Goal: Task Accomplishment & Management: Use online tool/utility

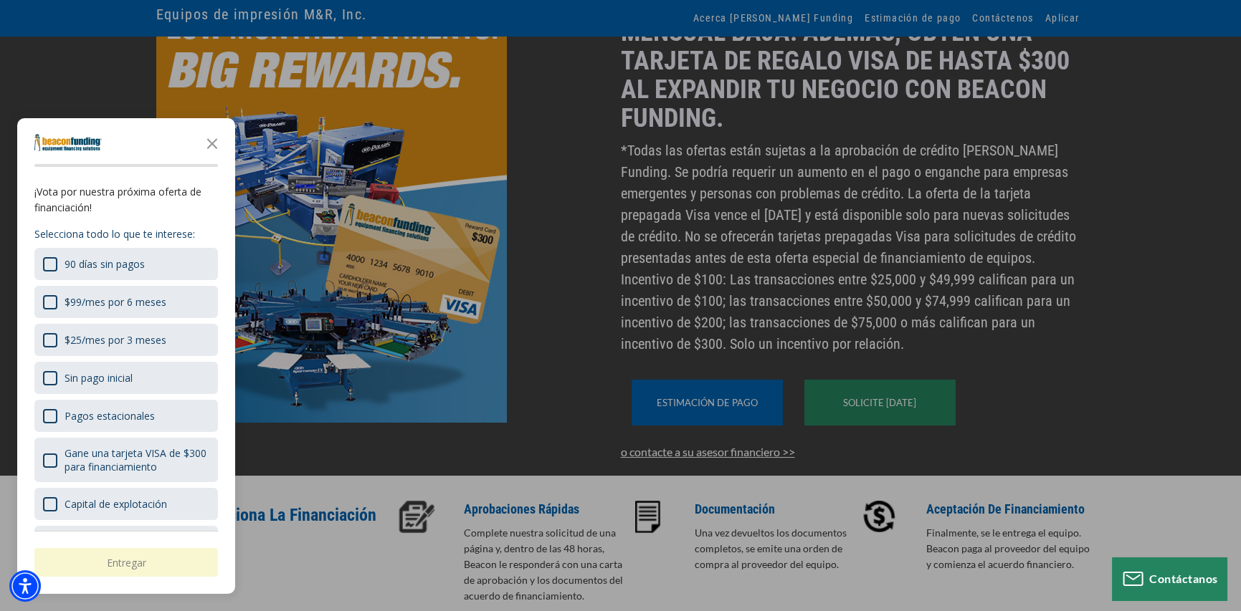
scroll to position [72, 0]
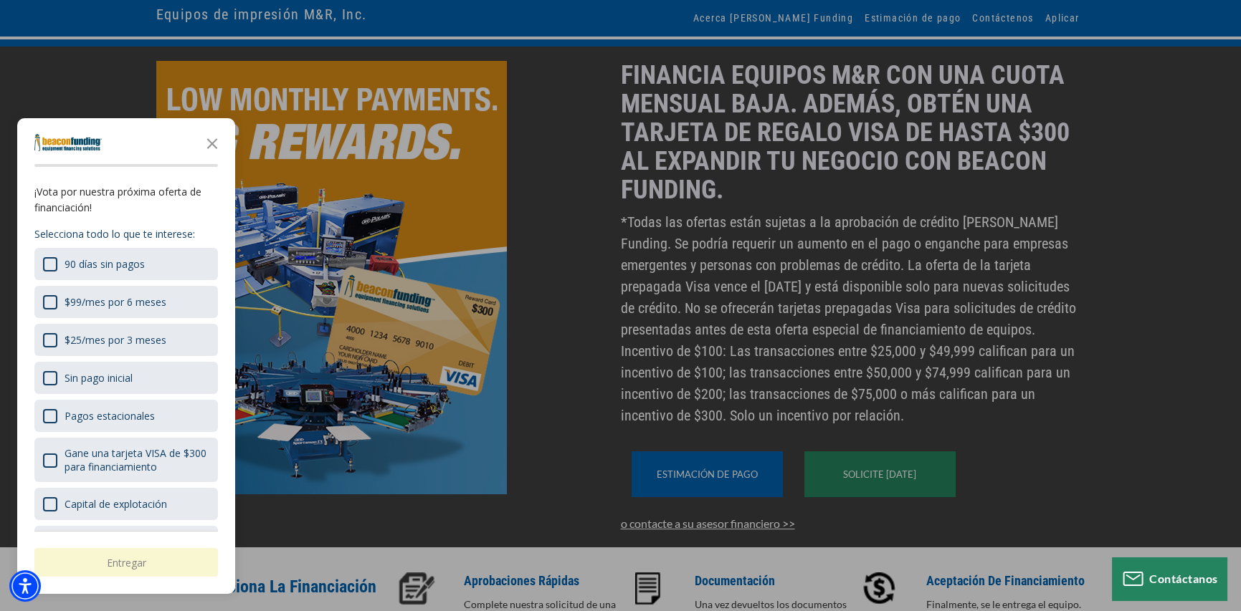
click at [713, 492] on div "botón" at bounding box center [620, 305] width 1241 height 611
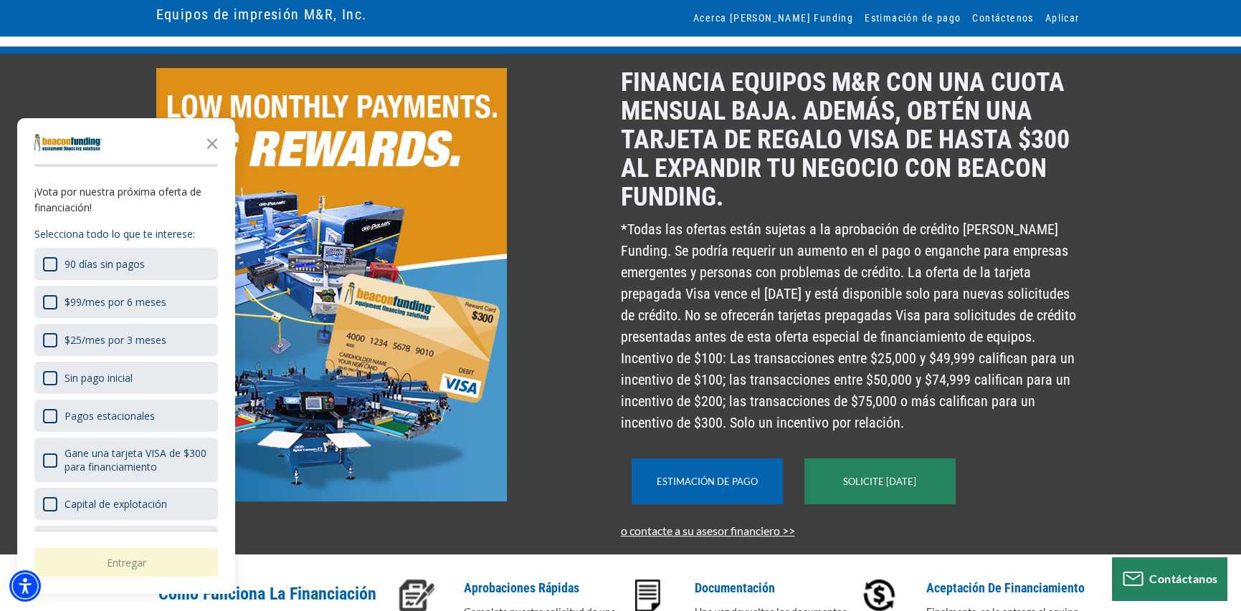
scroll to position [0, 0]
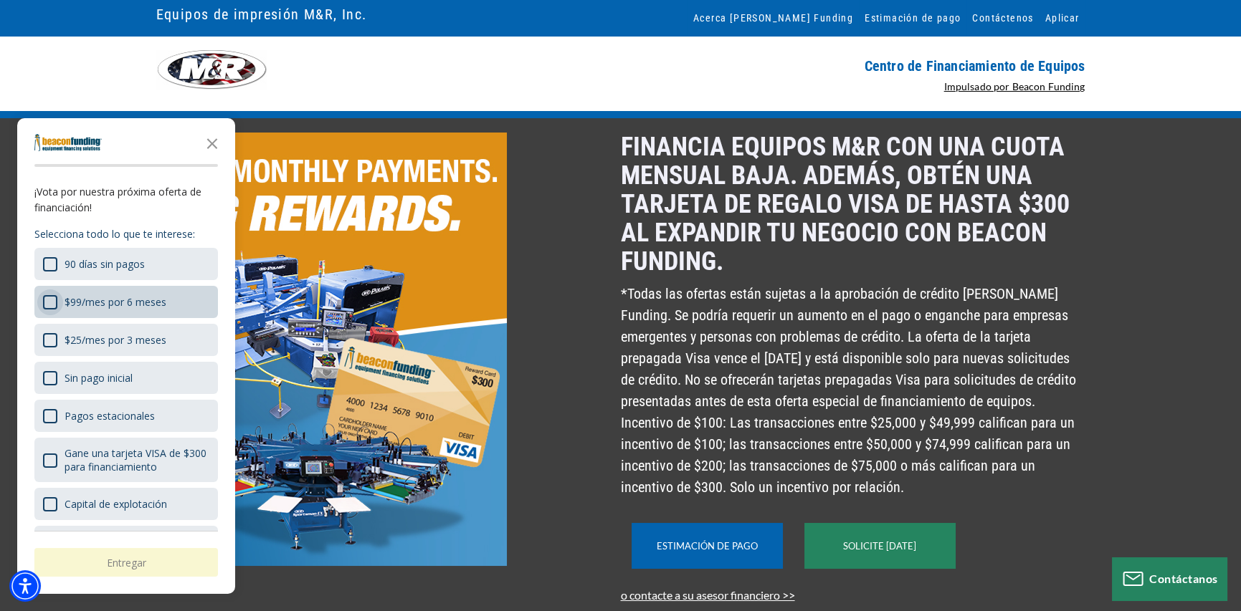
click at [48, 300] on div "$99/mes por 6 meses" at bounding box center [50, 302] width 14 height 14
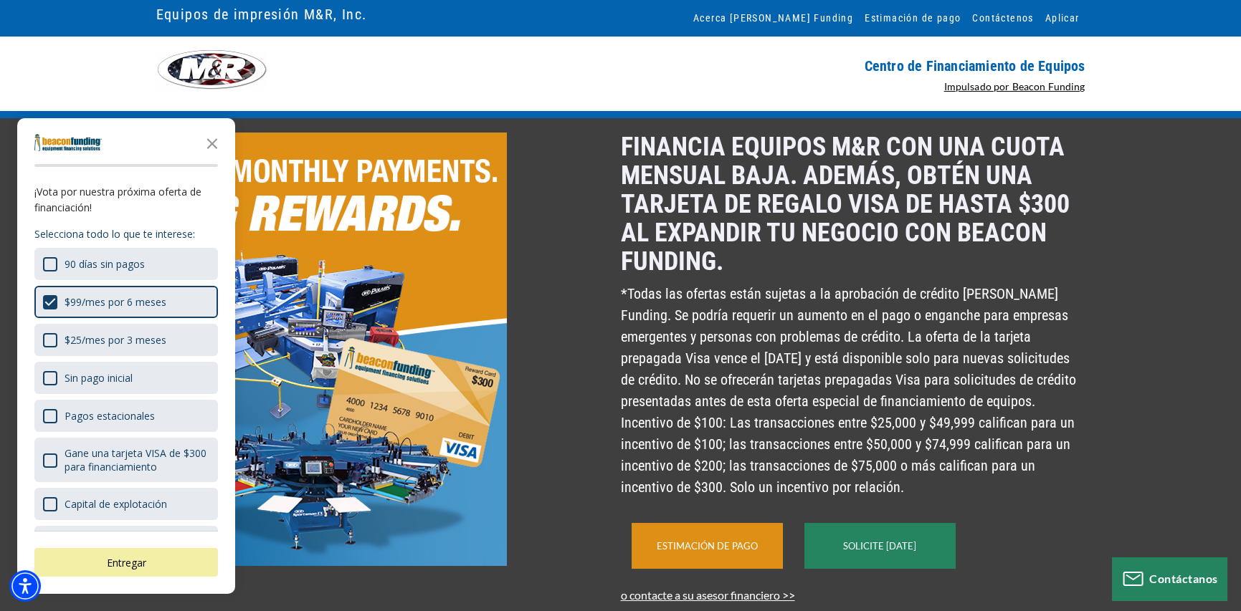
click at [717, 552] on font "Estimación de pago" at bounding box center [707, 545] width 101 height 11
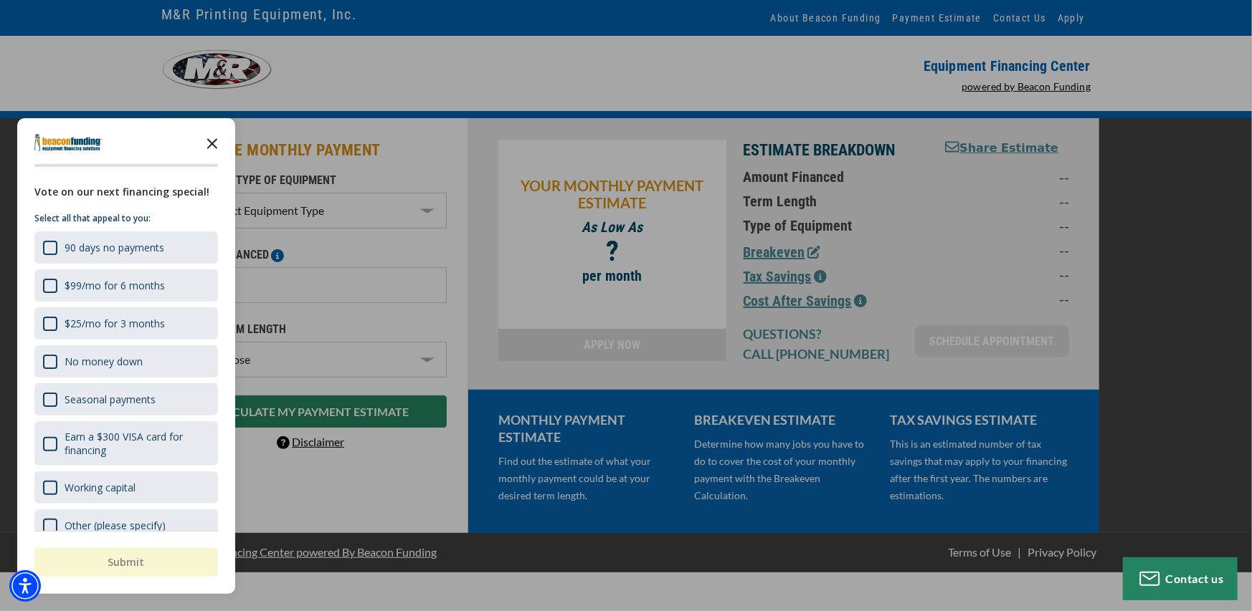
click at [210, 144] on polygon "Close the survey" at bounding box center [212, 143] width 11 height 11
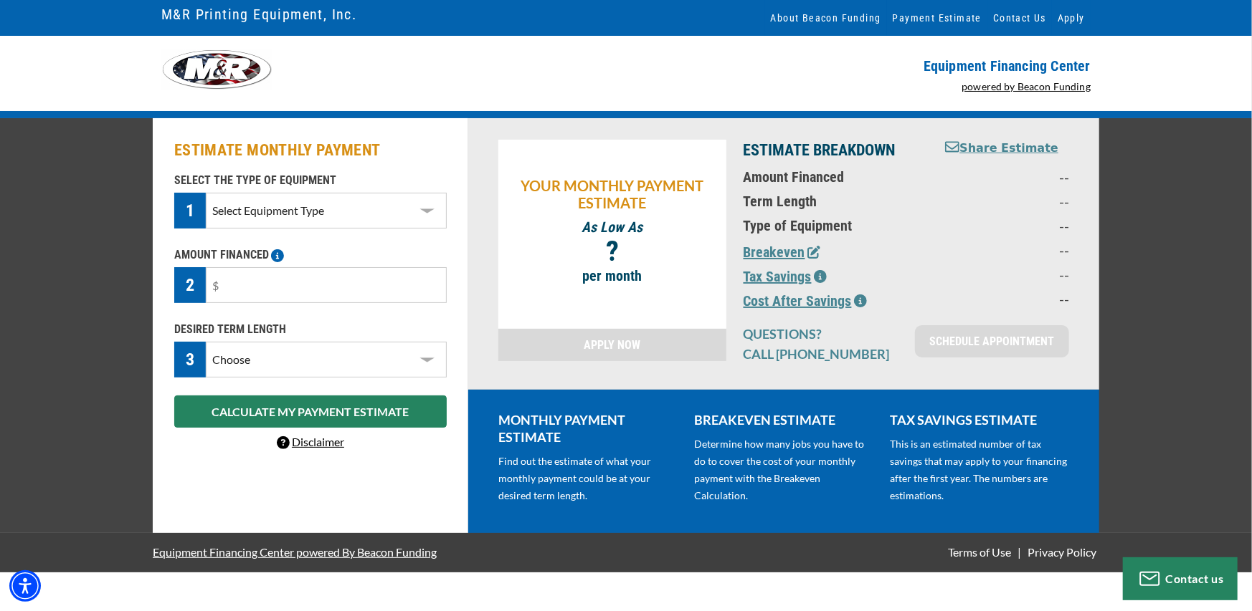
click at [425, 210] on select "Select Equipment Type DTG T-Shirt Printing Graphic Screen Printing Equipment Sc…" at bounding box center [326, 211] width 241 height 36
select select "2"
click at [206, 193] on select "Select Equipment Type DTG T-Shirt Printing Graphic Screen Printing Equipment Sc…" at bounding box center [326, 211] width 241 height 36
click at [429, 358] on select "Choose 36 Months 48 Months 60 Months" at bounding box center [326, 360] width 241 height 36
